Goal: Information Seeking & Learning: Understand process/instructions

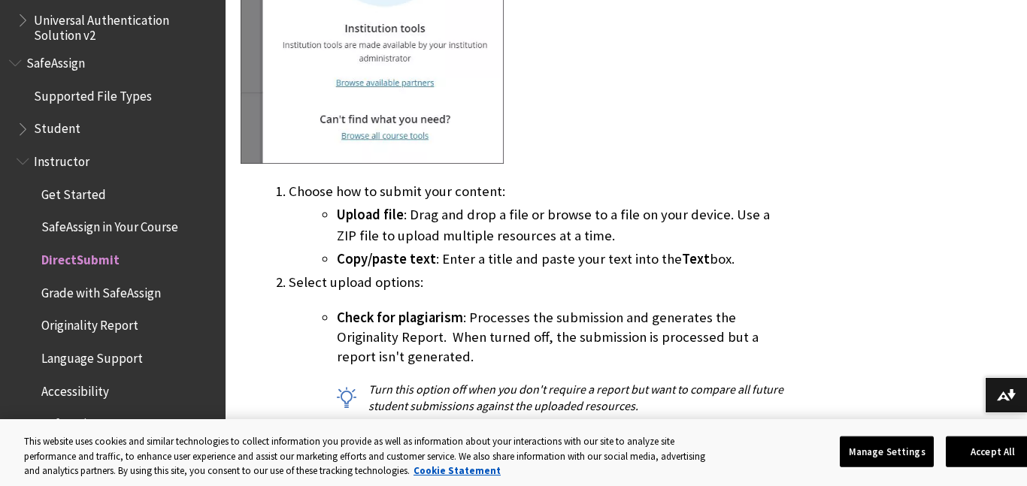
click at [633, 219] on li "Upload file : Drag and drop a file or browse to a file on your device. Use a ZI…" at bounding box center [563, 226] width 453 height 42
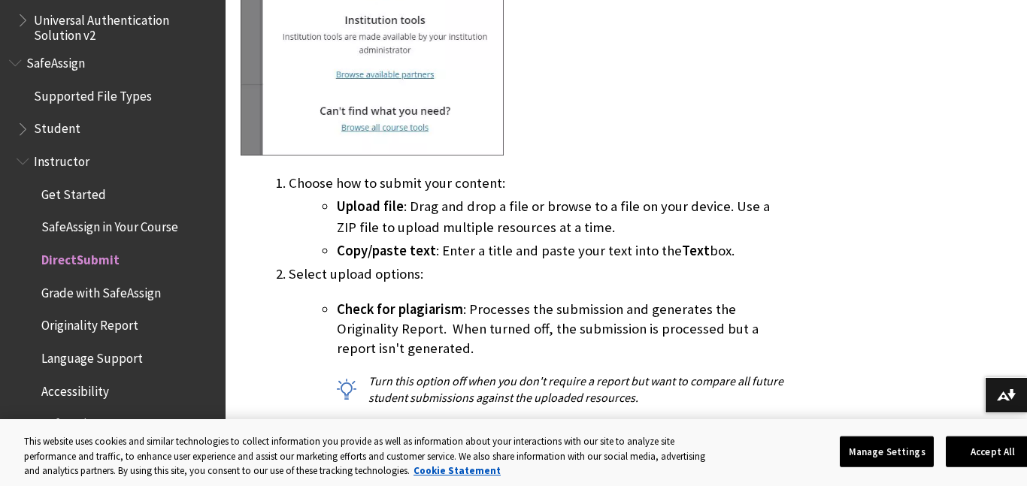
scroll to position [1229, 0]
click at [633, 219] on ul "Upload file : Drag and drop a file or browse to a file on your device. Use a ZI…" at bounding box center [539, 227] width 501 height 65
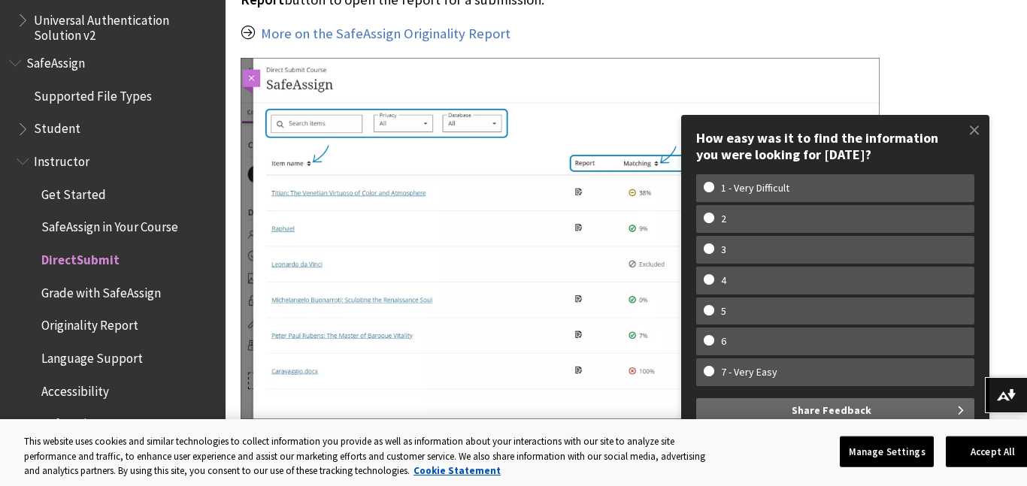
scroll to position [2350, 0]
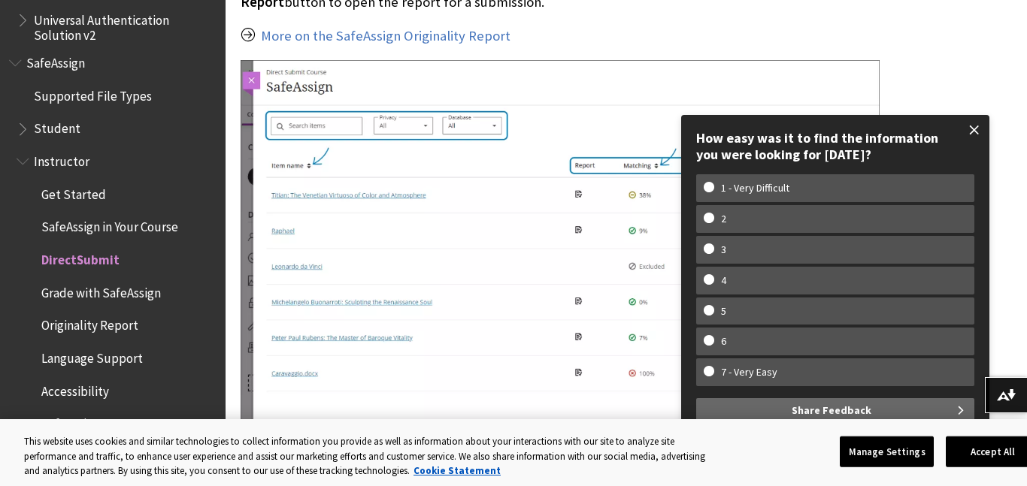
click at [977, 126] on span at bounding box center [975, 130] width 32 height 32
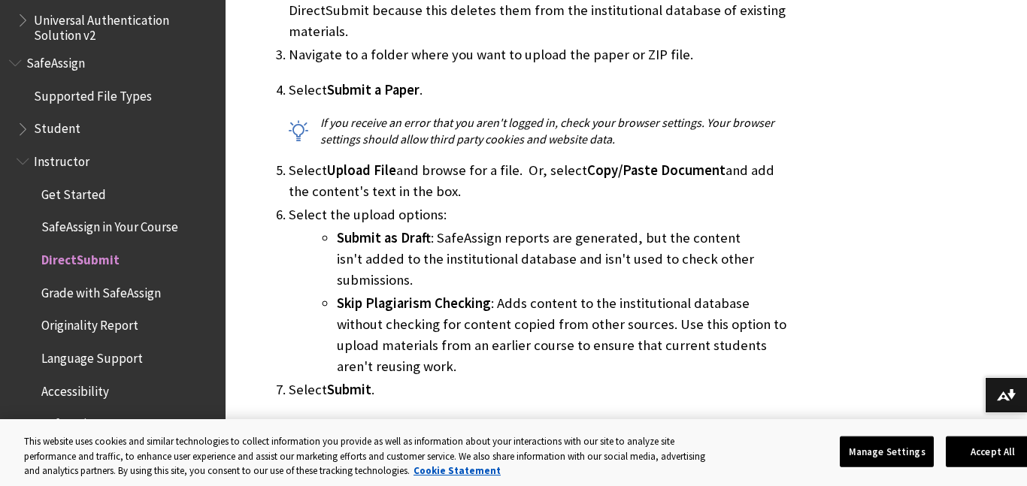
scroll to position [2921, 0]
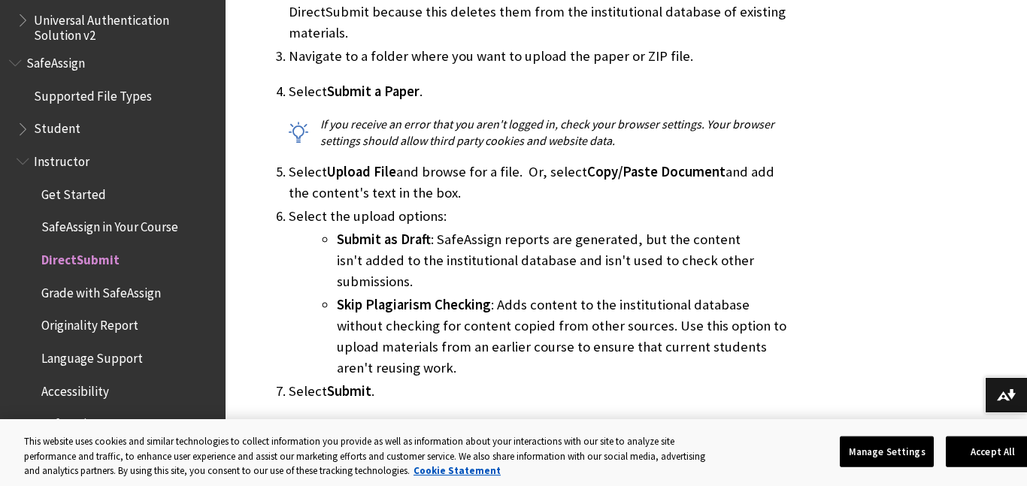
click at [365, 92] on li "Select Submit a Paper . If you receive an error that you aren't logged in, chec…" at bounding box center [539, 115] width 501 height 68
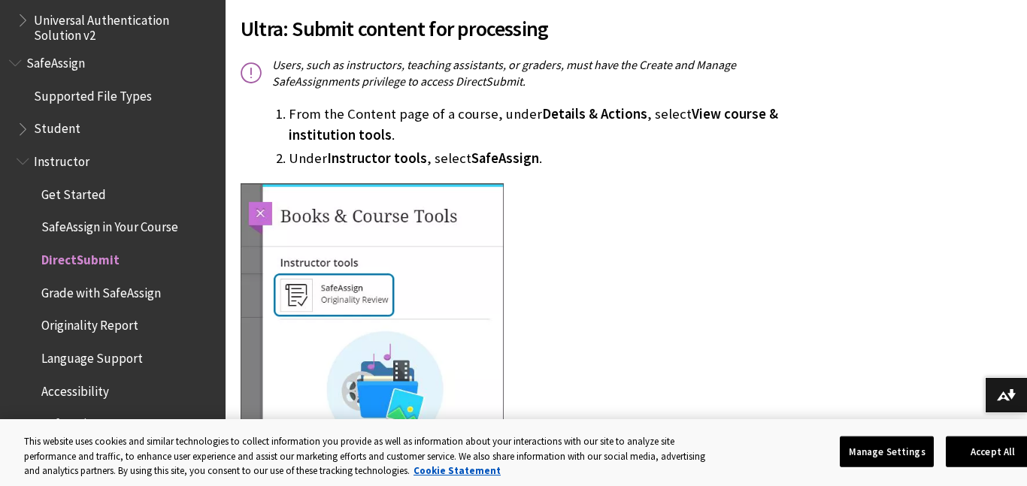
scroll to position [765, 0]
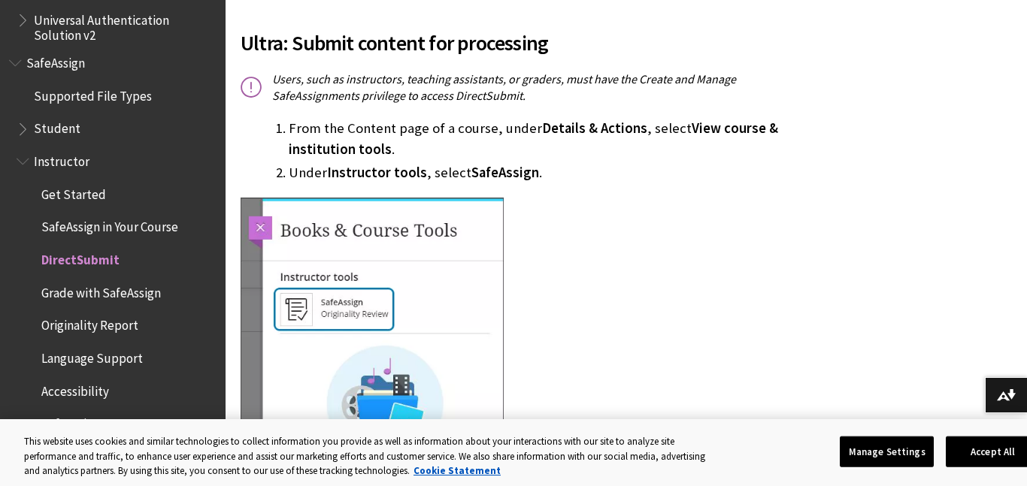
click at [151, 223] on span "SafeAssign in Your Course" at bounding box center [109, 225] width 137 height 20
